Goal: Information Seeking & Learning: Find specific page/section

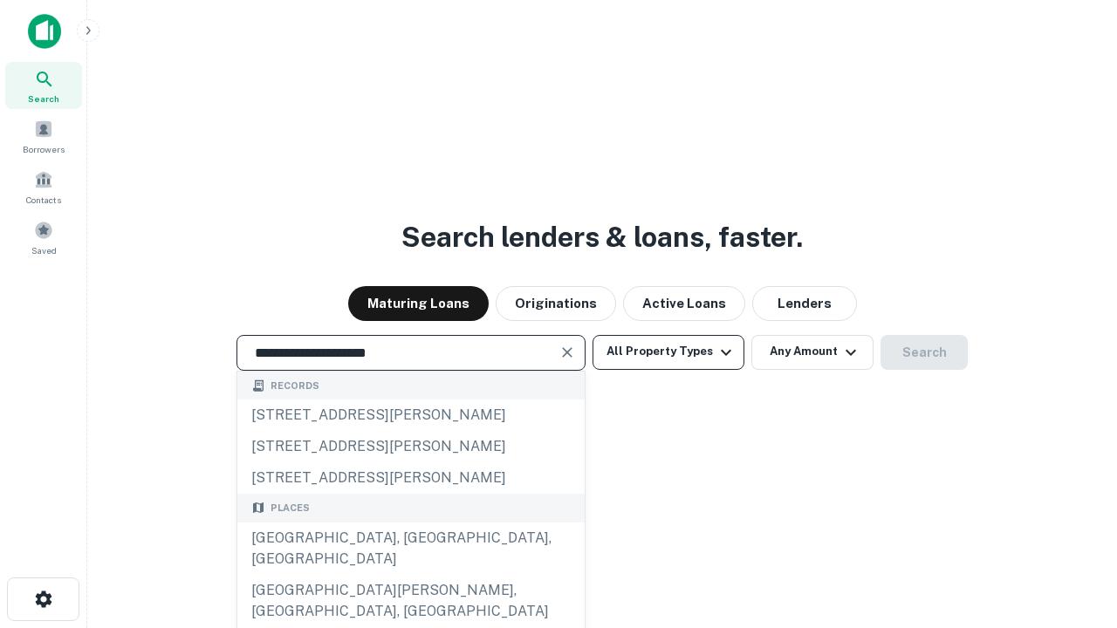
click at [410, 575] on div "[GEOGRAPHIC_DATA], [GEOGRAPHIC_DATA], [GEOGRAPHIC_DATA]" at bounding box center [410, 549] width 347 height 52
click at [668, 352] on button "All Property Types" at bounding box center [669, 352] width 152 height 35
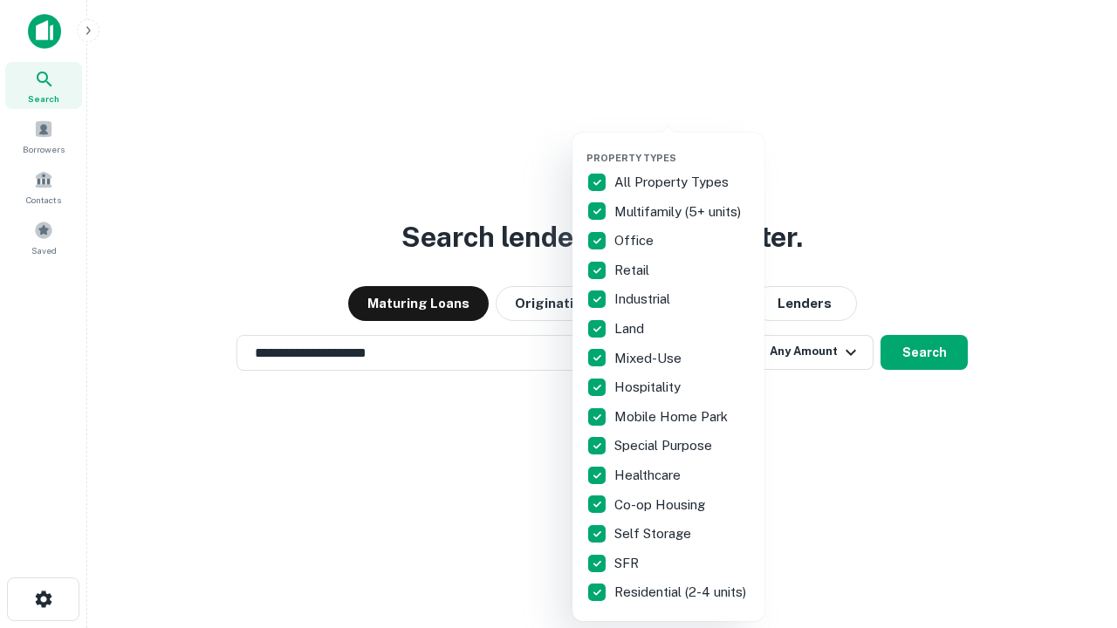
type input "**********"
click at [682, 147] on button "button" at bounding box center [682, 147] width 192 height 1
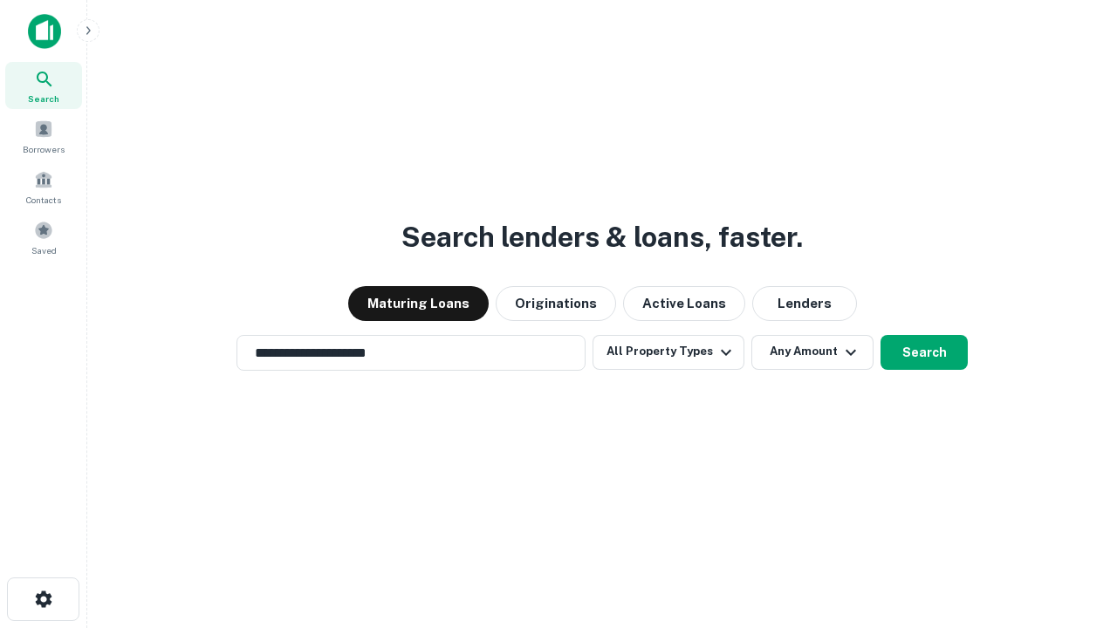
scroll to position [27, 0]
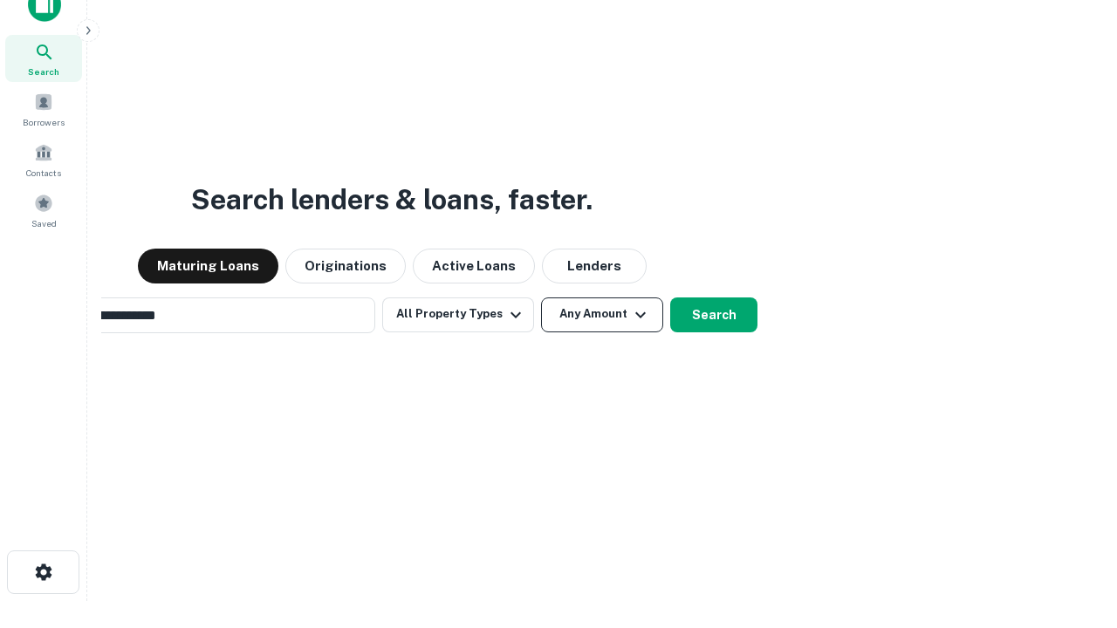
click at [541, 298] on button "Any Amount" at bounding box center [602, 315] width 122 height 35
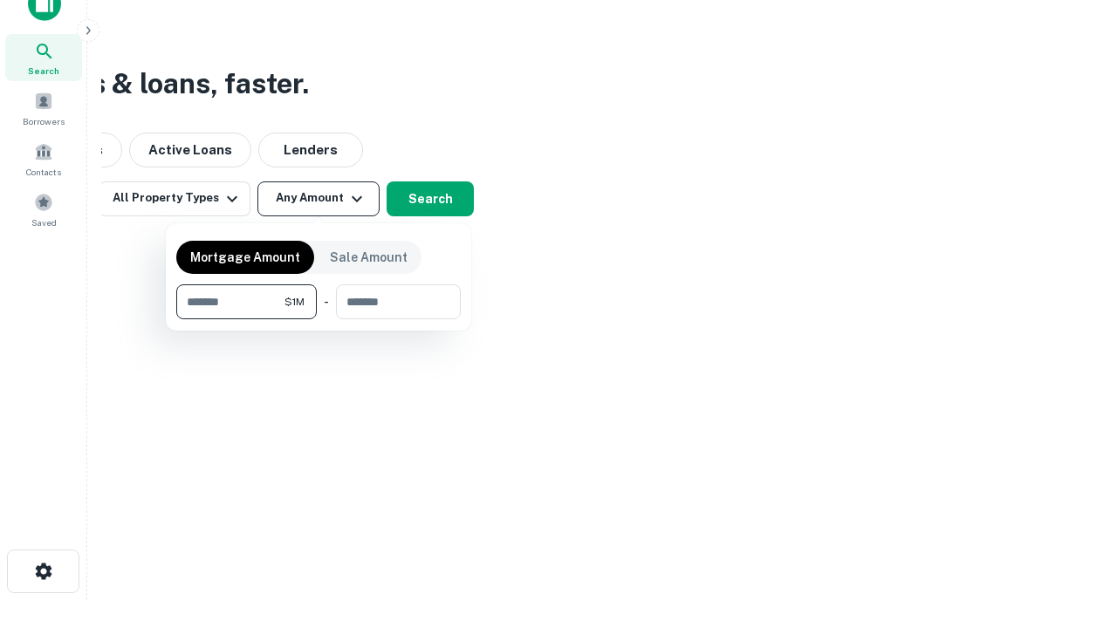
type input "*******"
click at [319, 319] on button "button" at bounding box center [318, 319] width 284 height 1
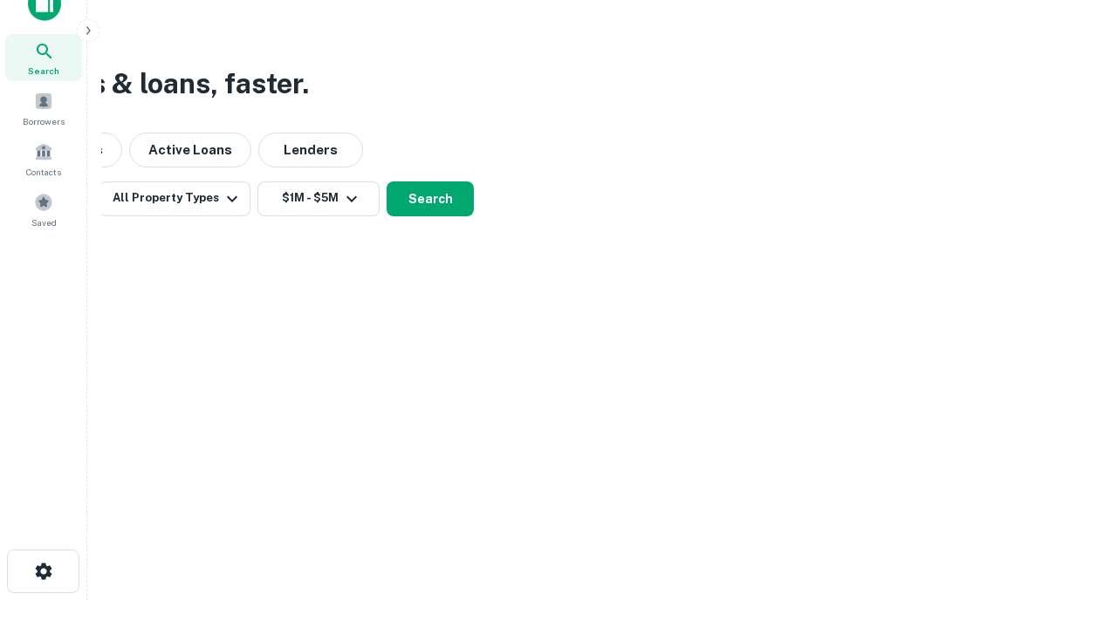
scroll to position [27, 0]
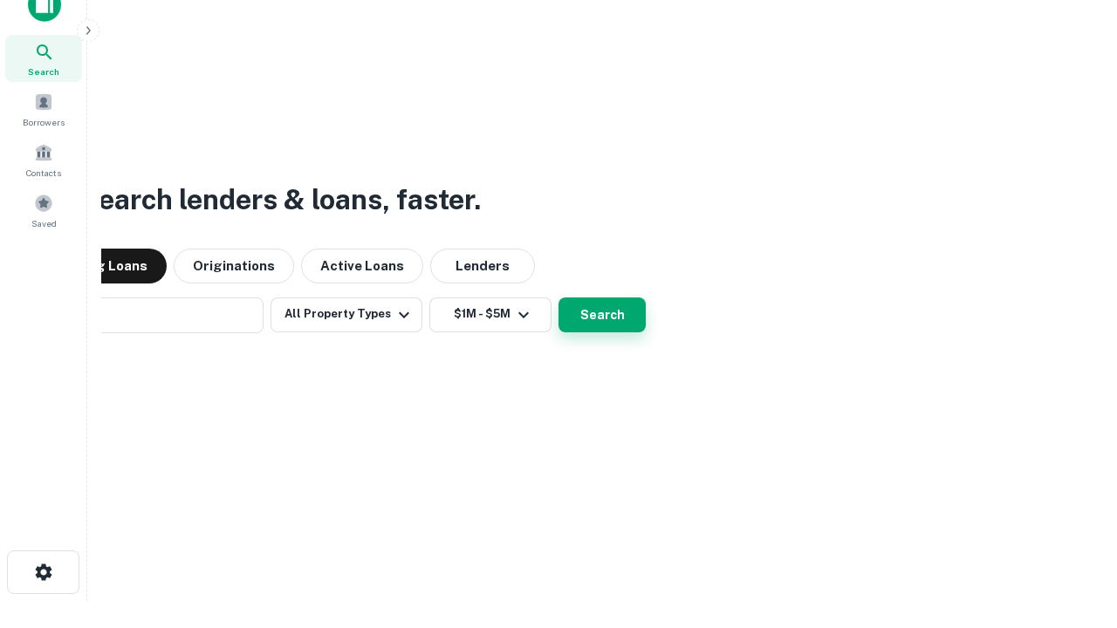
click at [558, 298] on button "Search" at bounding box center [601, 315] width 87 height 35
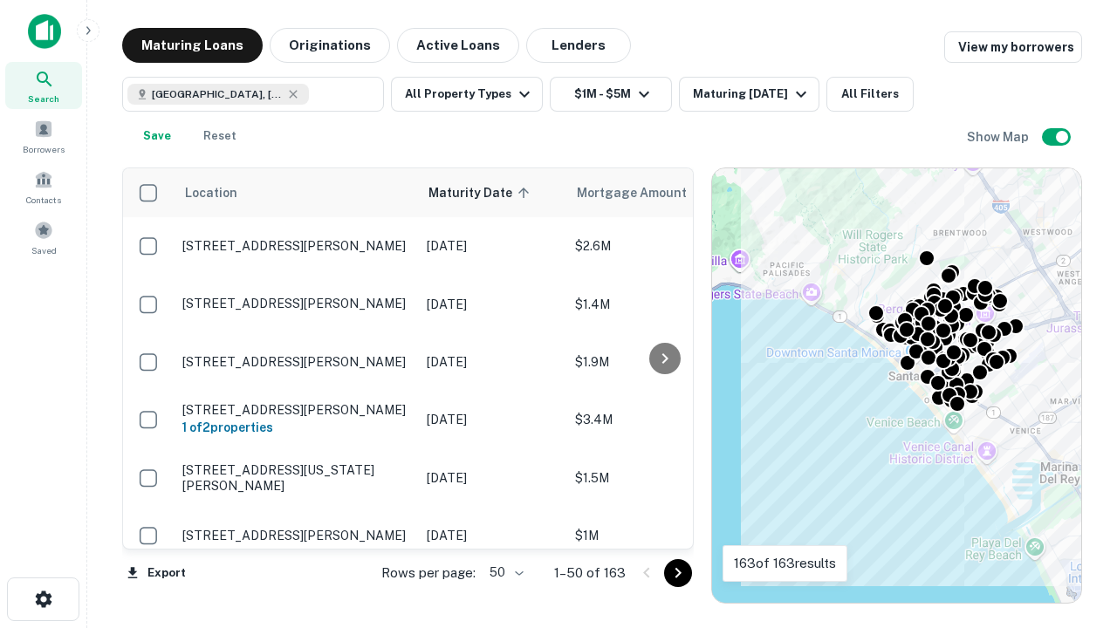
click at [504, 572] on body "Search Borrowers Contacts Saved Maturing Loans Originations Active Loans Lender…" at bounding box center [558, 314] width 1117 height 628
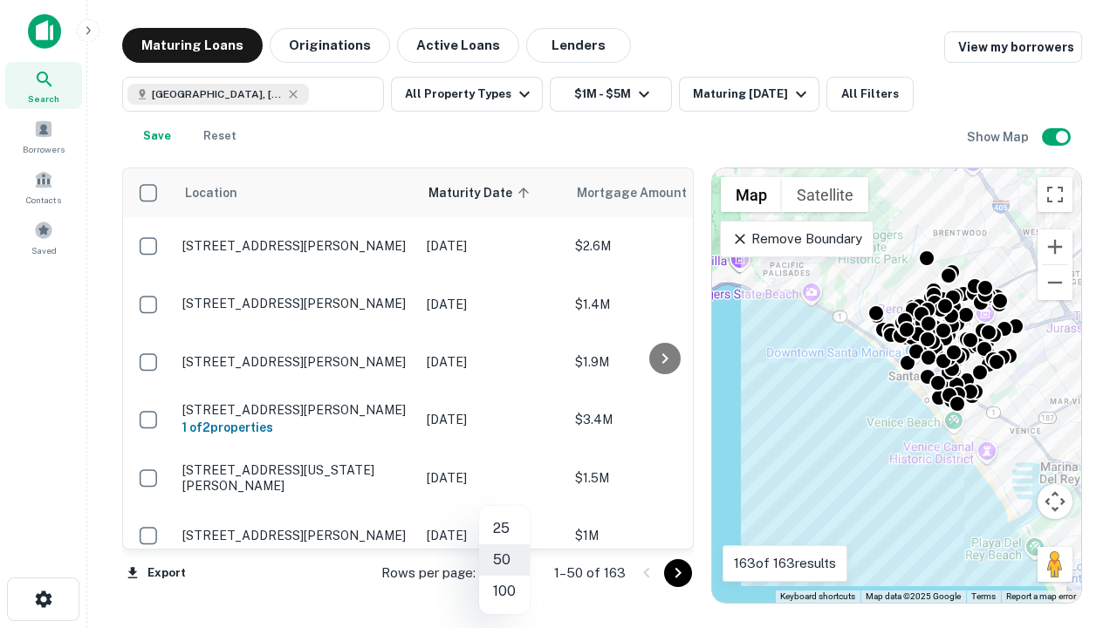
click at [504, 529] on li "25" at bounding box center [504, 528] width 51 height 31
